Goal: Find specific page/section: Find specific page/section

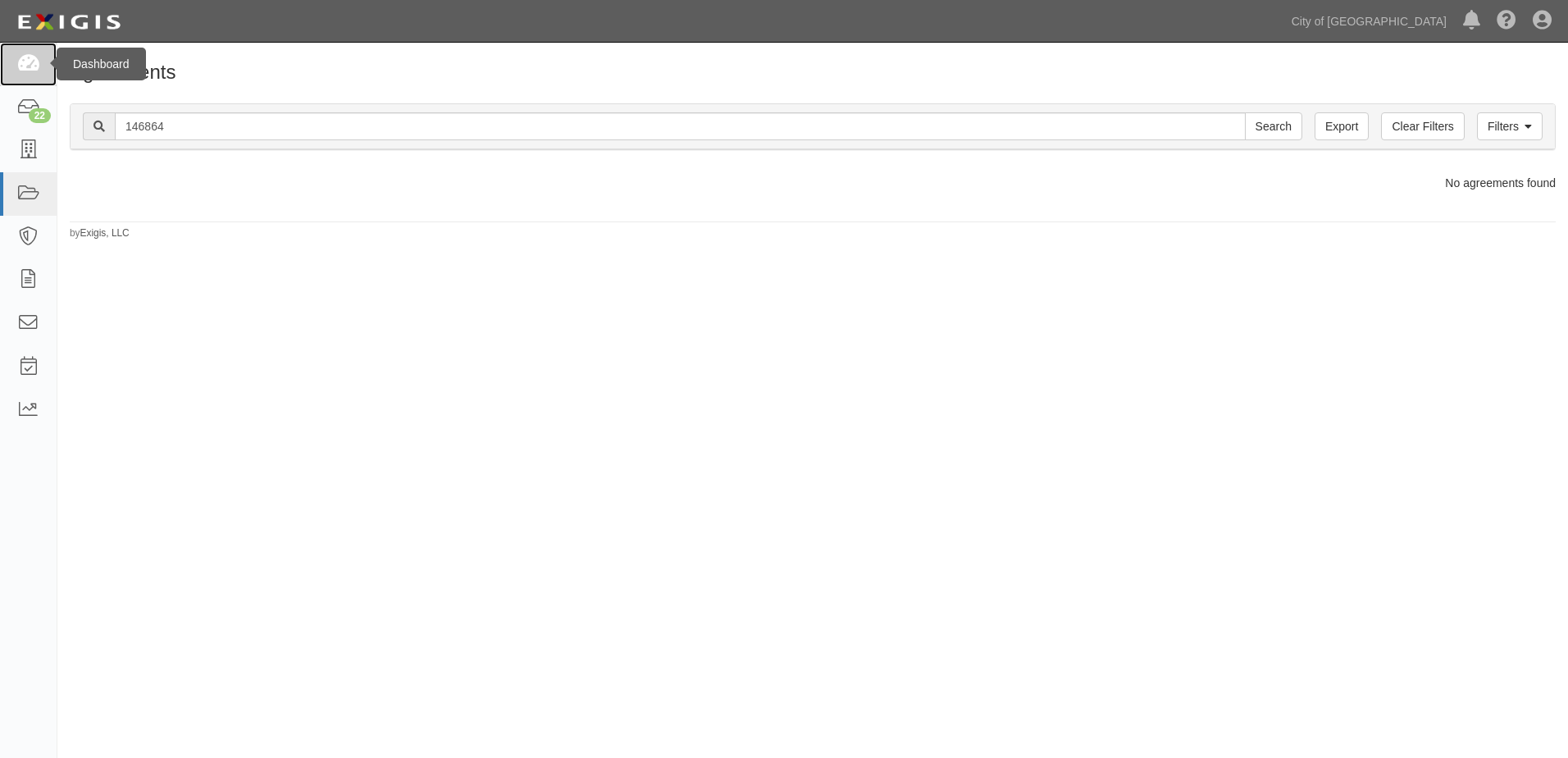
click at [36, 65] on icon at bounding box center [28, 65] width 23 height 19
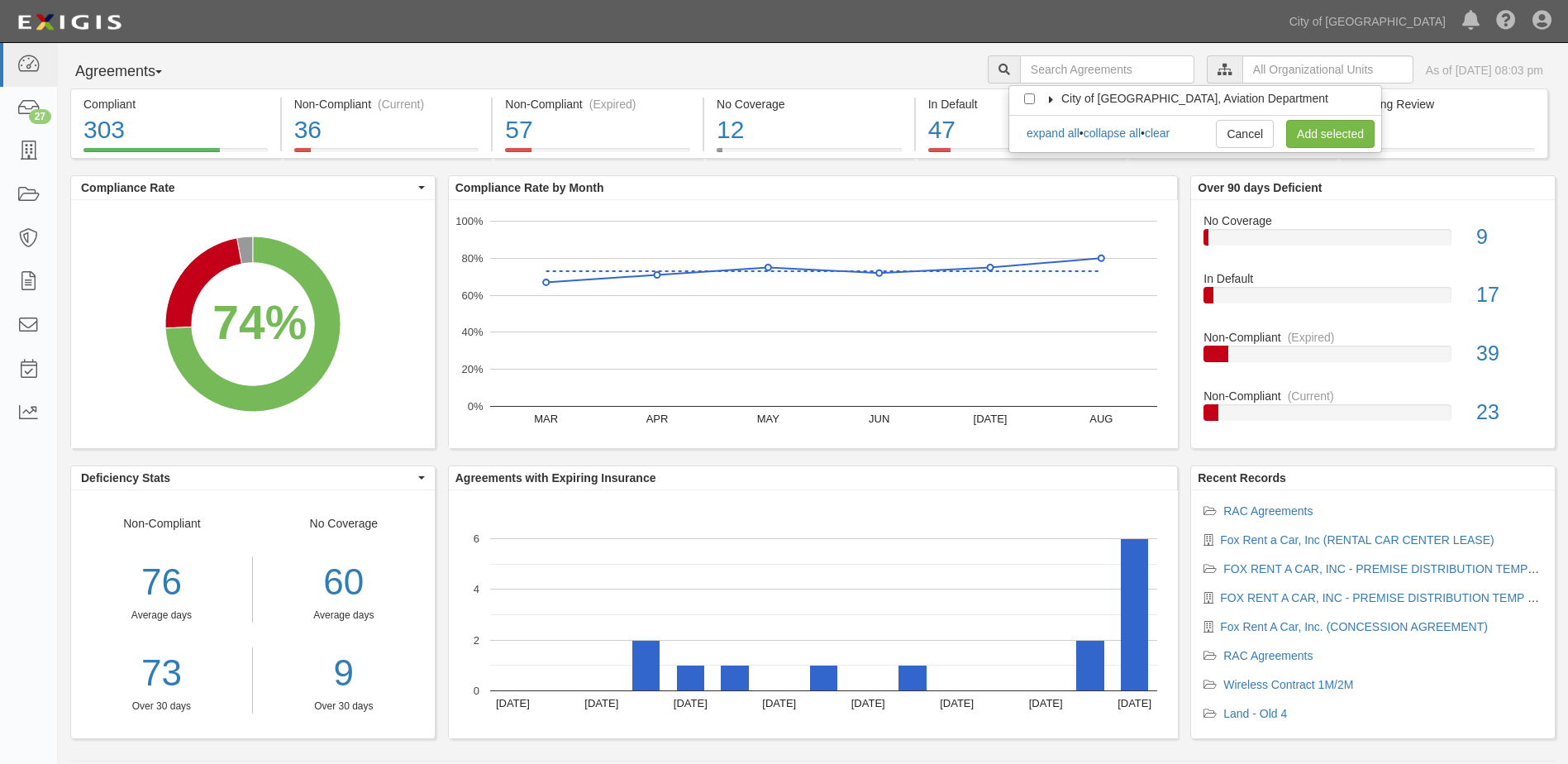
click at [1053, 102] on icon at bounding box center [1051, 100] width 12 height 8
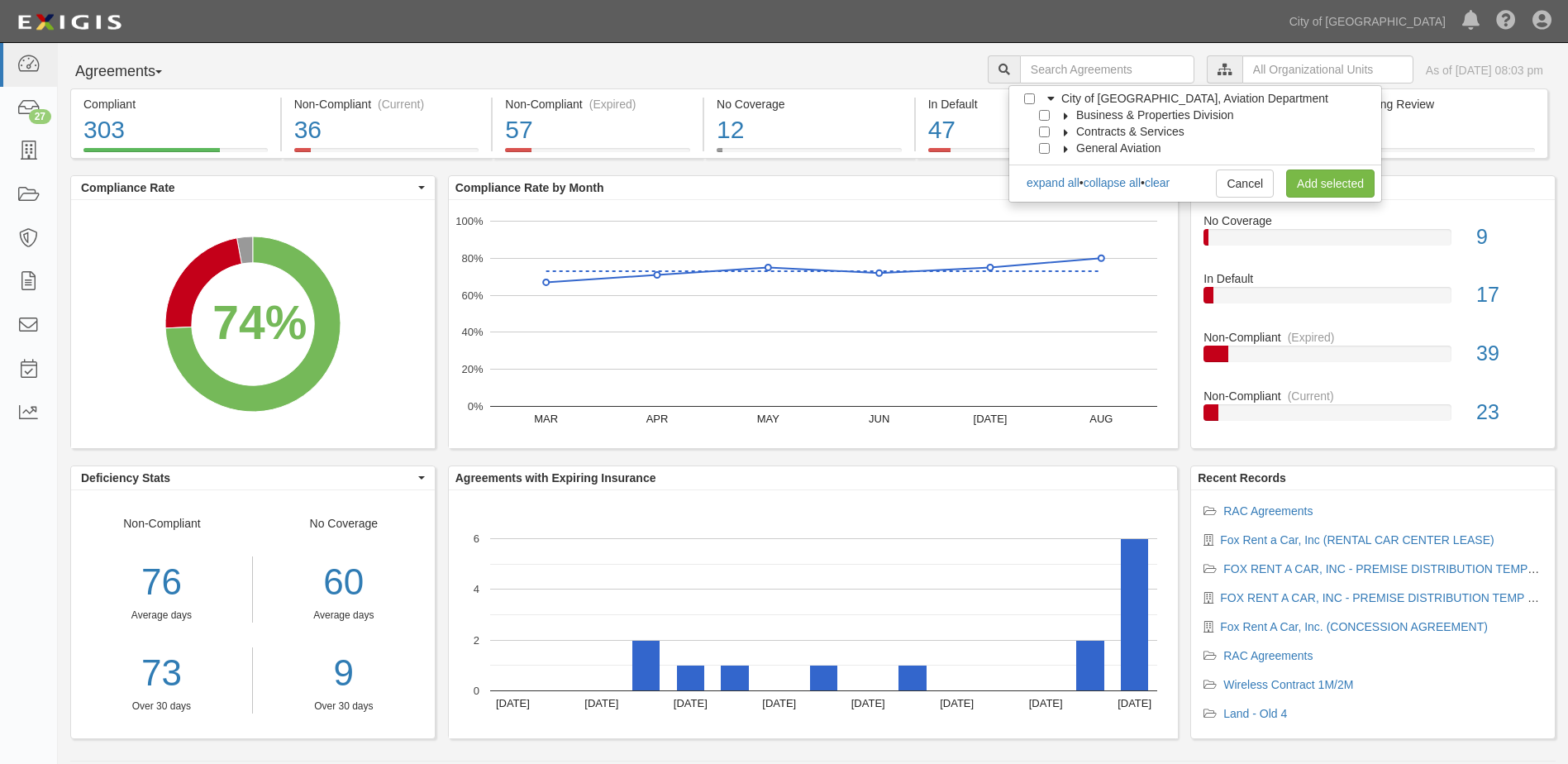
click at [1059, 109] on label "Business & Properties Division" at bounding box center [1144, 114] width 178 height 16
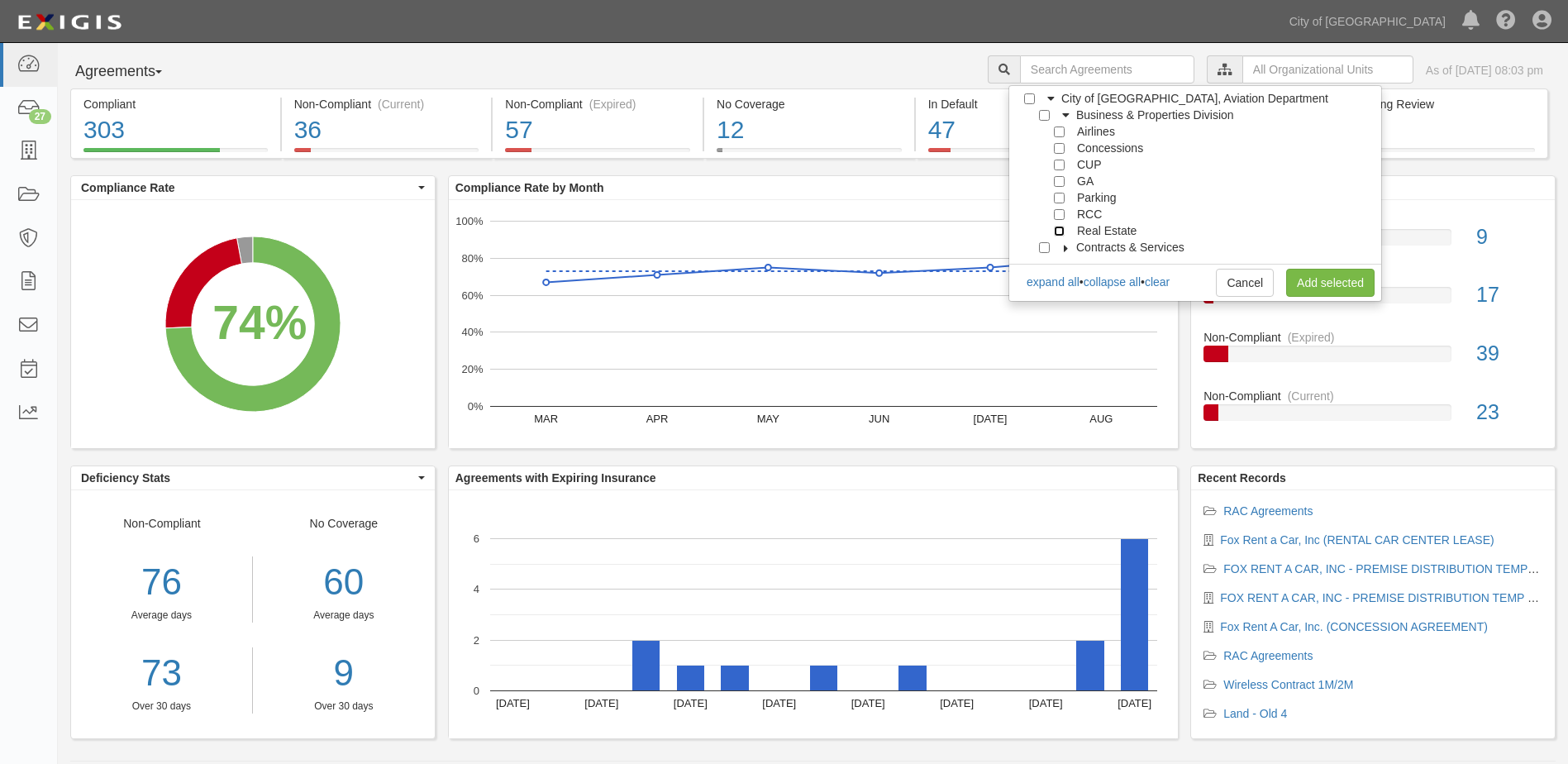
click at [1060, 232] on input "Real Estate" at bounding box center [1059, 230] width 11 height 11
checkbox input "true"
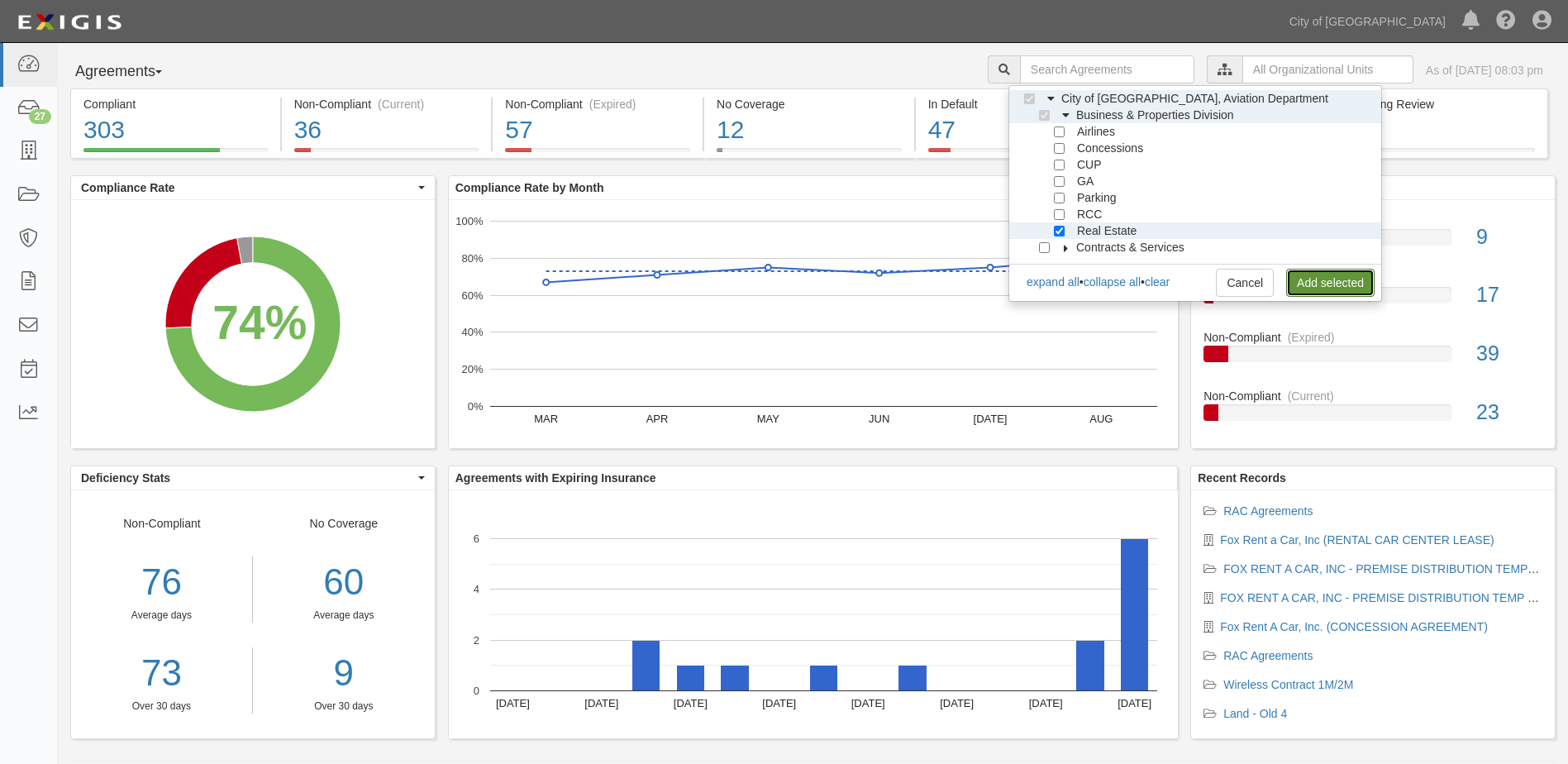
click at [1308, 277] on link "Add selected" at bounding box center [1330, 282] width 88 height 28
